Goal: Use online tool/utility: Use online tool/utility

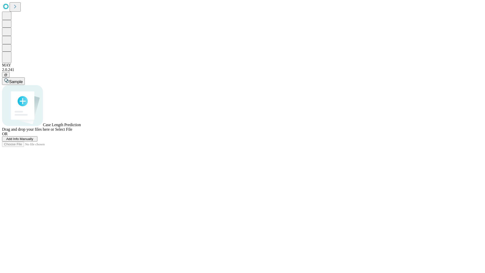
click at [72, 131] on span "Select File" at bounding box center [63, 129] width 17 height 4
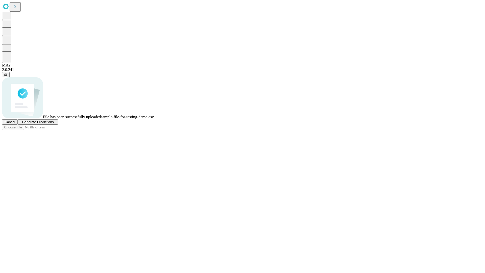
click at [54, 124] on span "Generate Predictions" at bounding box center [38, 122] width 32 height 4
